Goal: Entertainment & Leisure: Consume media (video, audio)

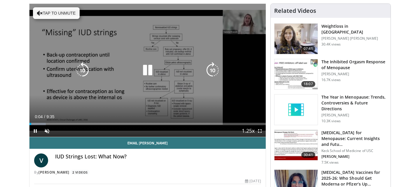
scroll to position [64, 0]
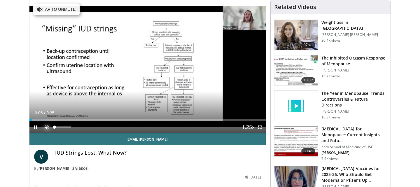
click at [46, 127] on span "Video Player" at bounding box center [47, 127] width 12 height 12
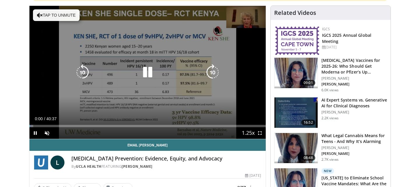
scroll to position [60, 0]
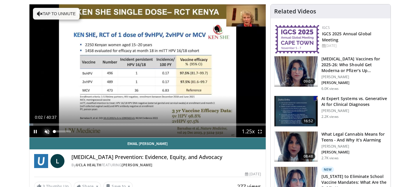
click at [48, 131] on span "Video Player" at bounding box center [47, 132] width 12 height 12
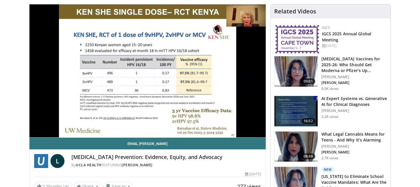
click at [38, 125] on div "10 seconds Tap to unmute" at bounding box center [147, 70] width 236 height 133
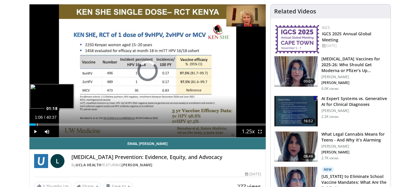
drag, startPoint x: 31, startPoint y: 124, endPoint x: 37, endPoint y: 124, distance: 6.1
click at [37, 124] on div "Loaded : 0.00% 01:18 01:18" at bounding box center [147, 124] width 236 height 2
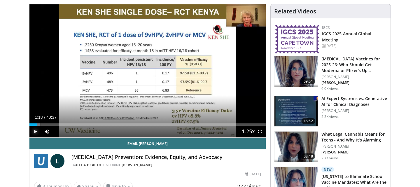
click at [34, 132] on span "Video Player" at bounding box center [35, 132] width 12 height 12
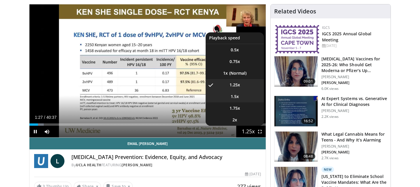
click at [245, 96] on li "1.5x" at bounding box center [235, 97] width 58 height 12
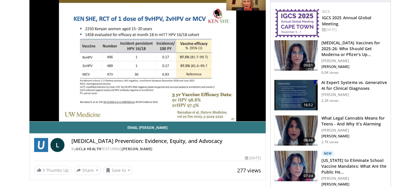
scroll to position [72, 0]
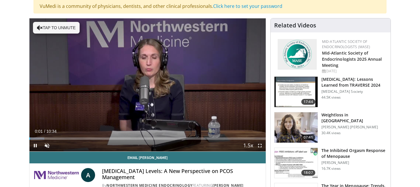
scroll to position [46, 0]
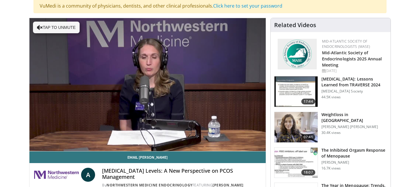
click at [45, 146] on div "10 seconds Tap to unmute" at bounding box center [147, 84] width 236 height 133
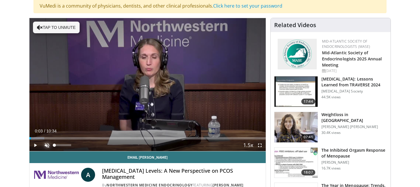
click at [46, 146] on span "Video Player" at bounding box center [47, 145] width 12 height 12
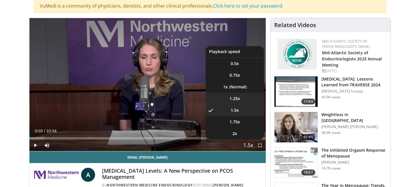
click at [245, 99] on li "1.25x" at bounding box center [235, 99] width 58 height 12
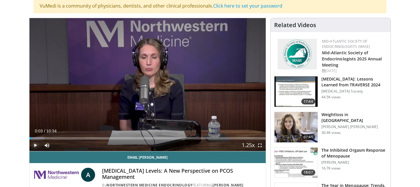
click at [34, 145] on span "Video Player" at bounding box center [35, 145] width 12 height 12
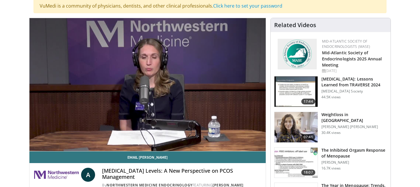
click at [34, 145] on div "10 seconds Tap to unmute" at bounding box center [147, 84] width 236 height 133
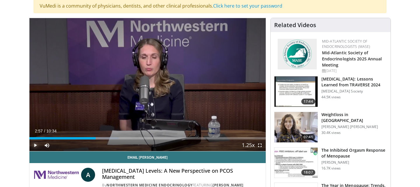
click at [34, 145] on span "Video Player" at bounding box center [35, 145] width 12 height 12
